Goal: Find specific page/section: Find specific page/section

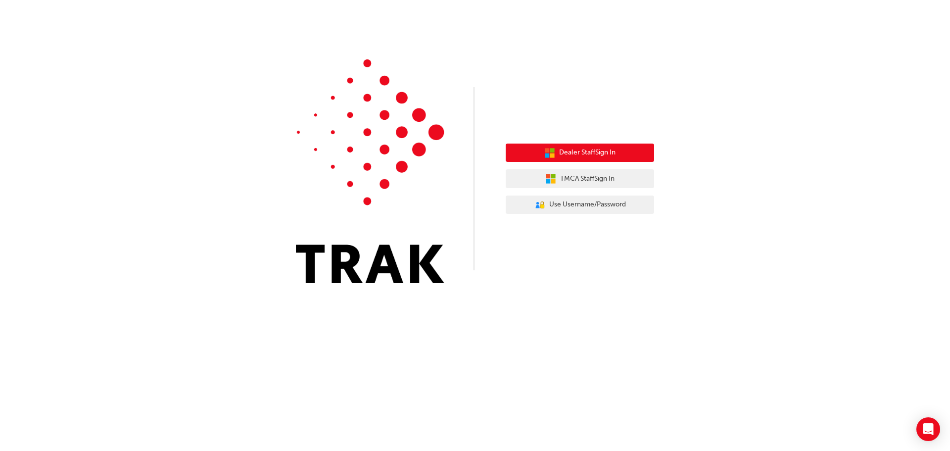
click at [580, 156] on span "Dealer Staff Sign In" at bounding box center [587, 152] width 56 height 11
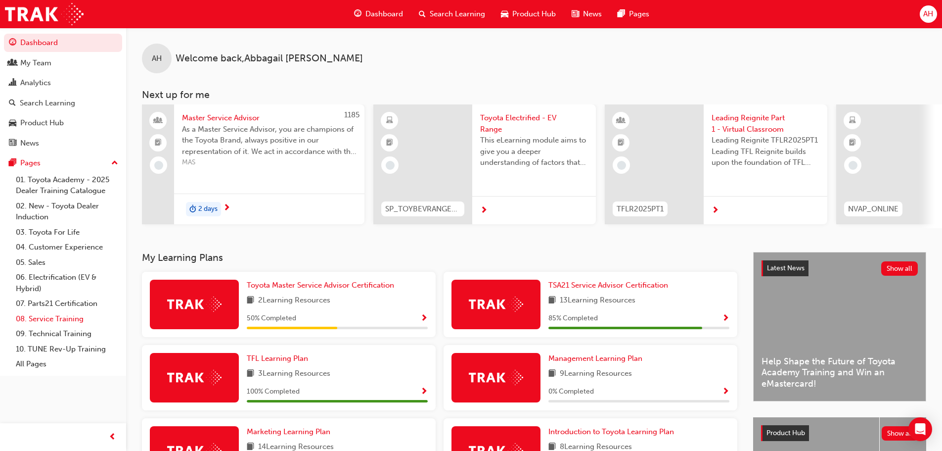
click at [59, 320] on link "08. Service Training" at bounding box center [67, 318] width 110 height 15
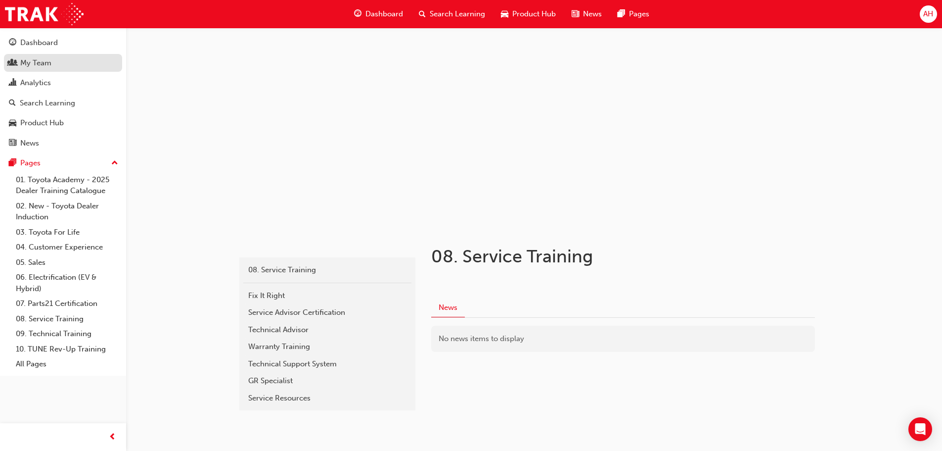
click at [47, 64] on div "My Team" at bounding box center [35, 62] width 31 height 11
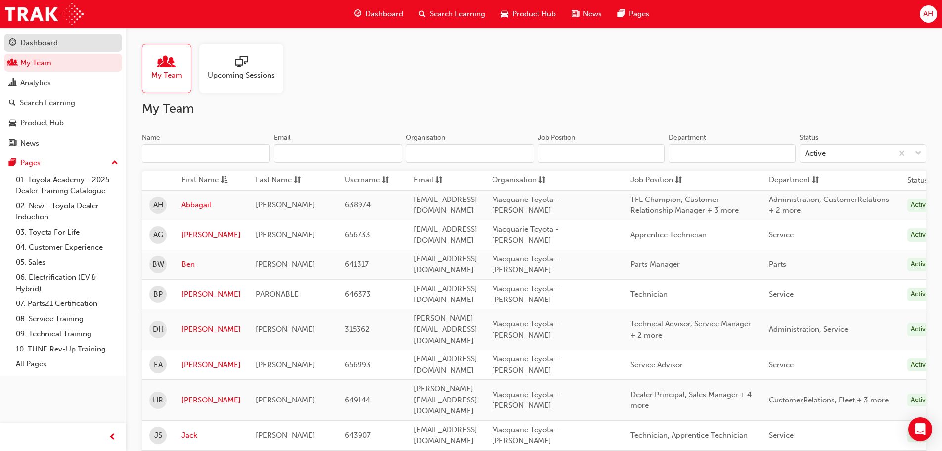
click at [57, 43] on div "Dashboard" at bounding box center [39, 42] width 38 height 11
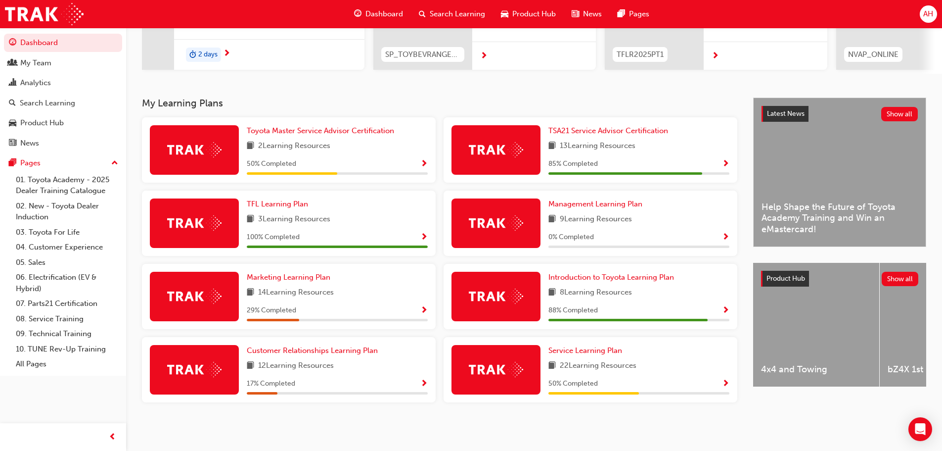
scroll to position [158, 0]
